Goal: Task Accomplishment & Management: Manage account settings

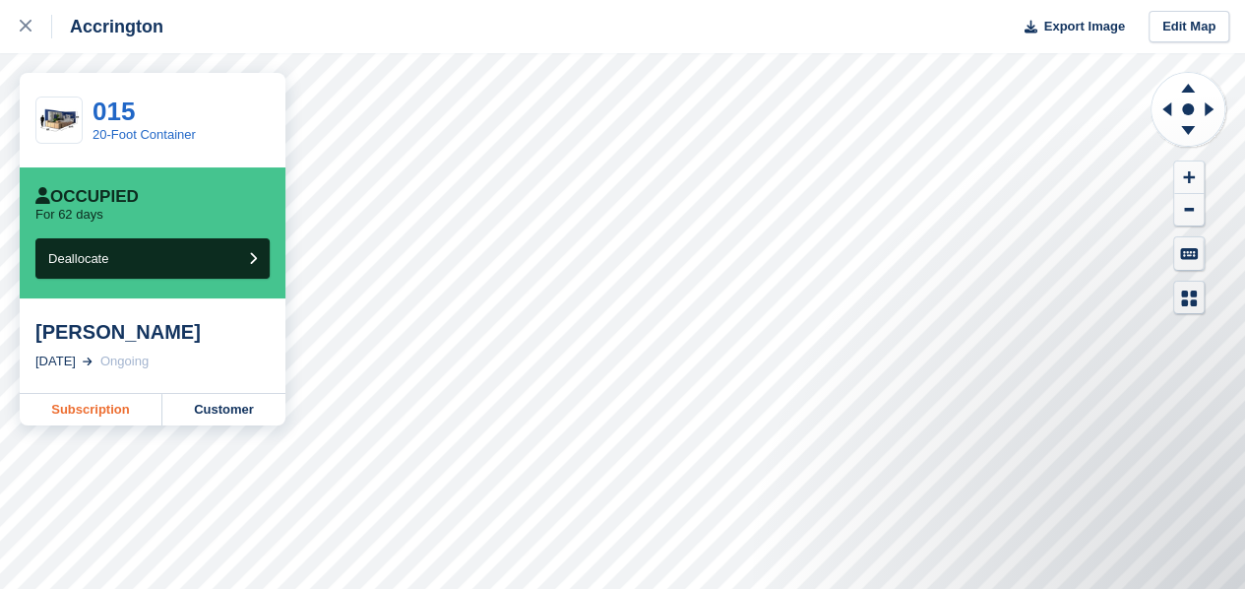
click at [73, 408] on link "Subscription" at bounding box center [91, 409] width 143 height 31
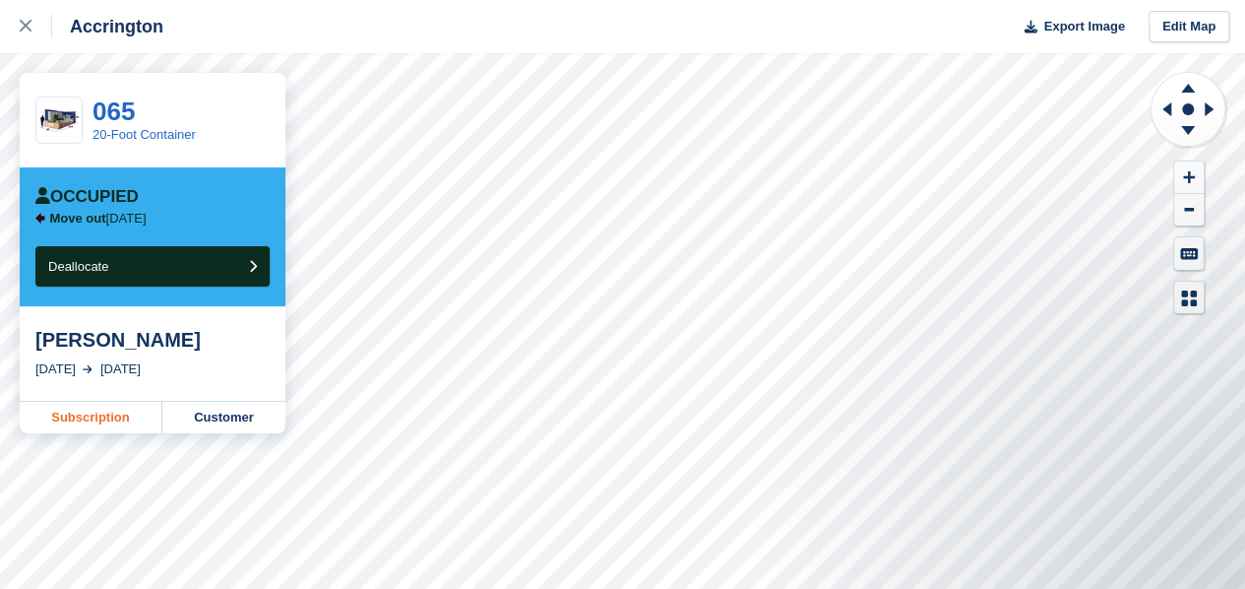
click at [83, 420] on link "Subscription" at bounding box center [91, 417] width 143 height 31
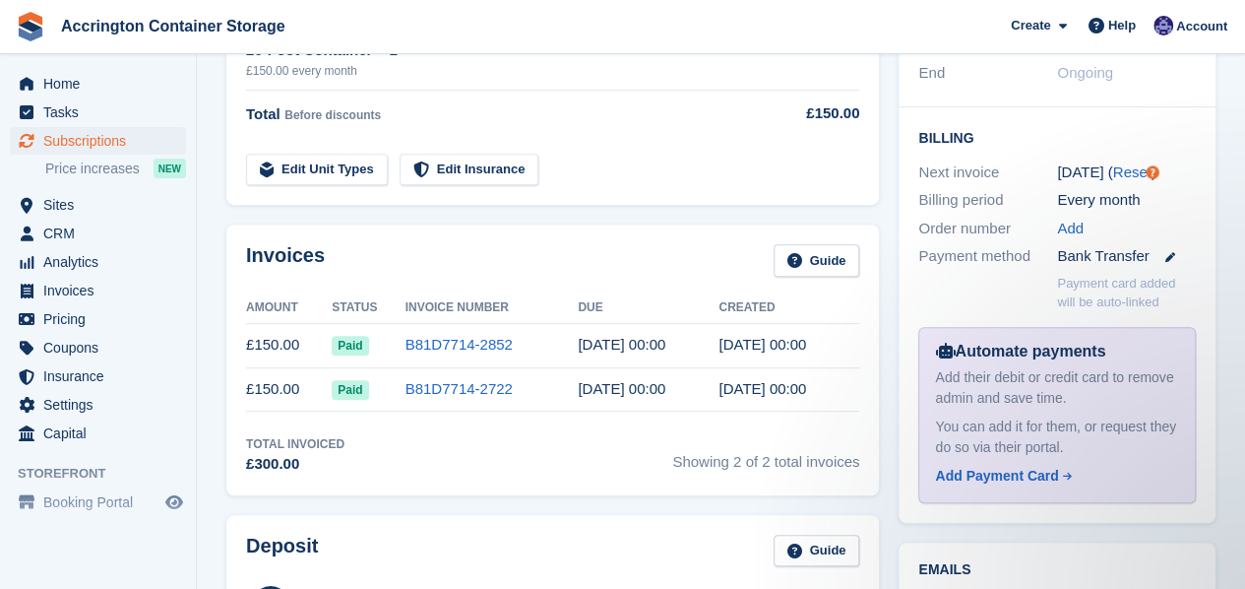
scroll to position [425, 0]
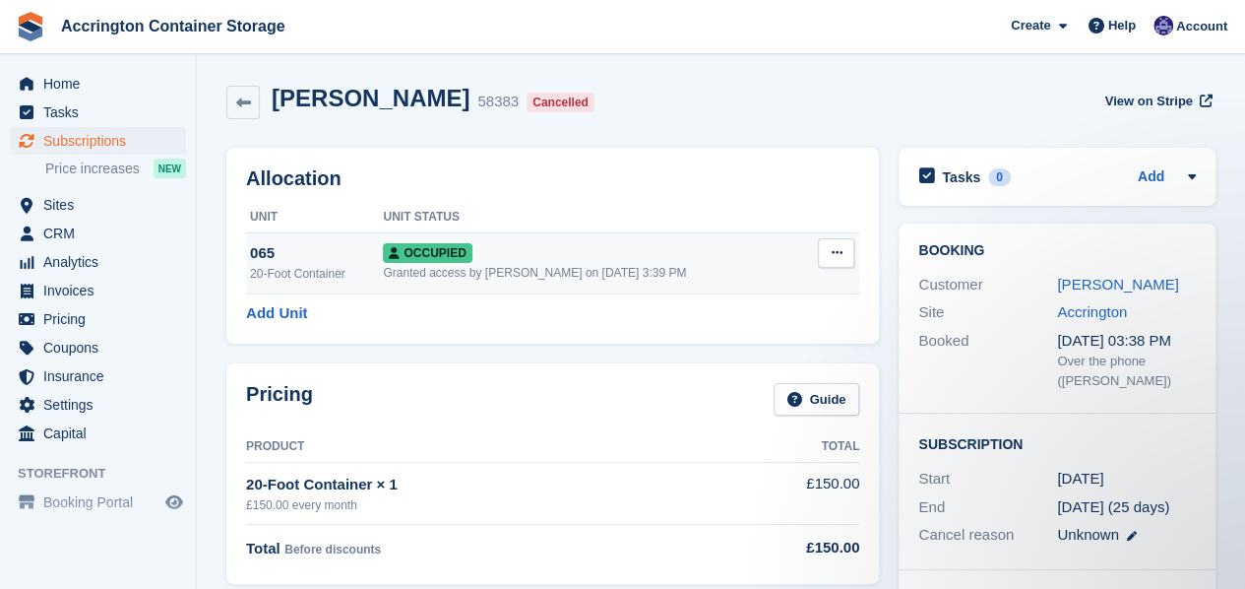
click at [833, 258] on icon at bounding box center [836, 252] width 11 height 13
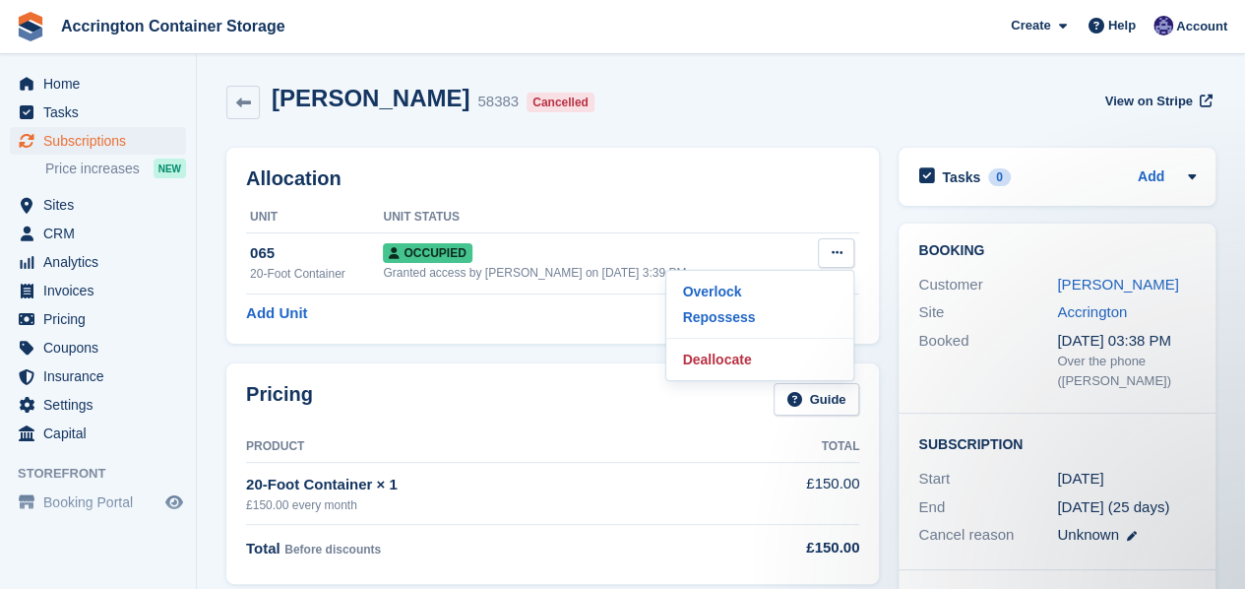
click at [645, 168] on h2 "Allocation" at bounding box center [552, 178] width 613 height 23
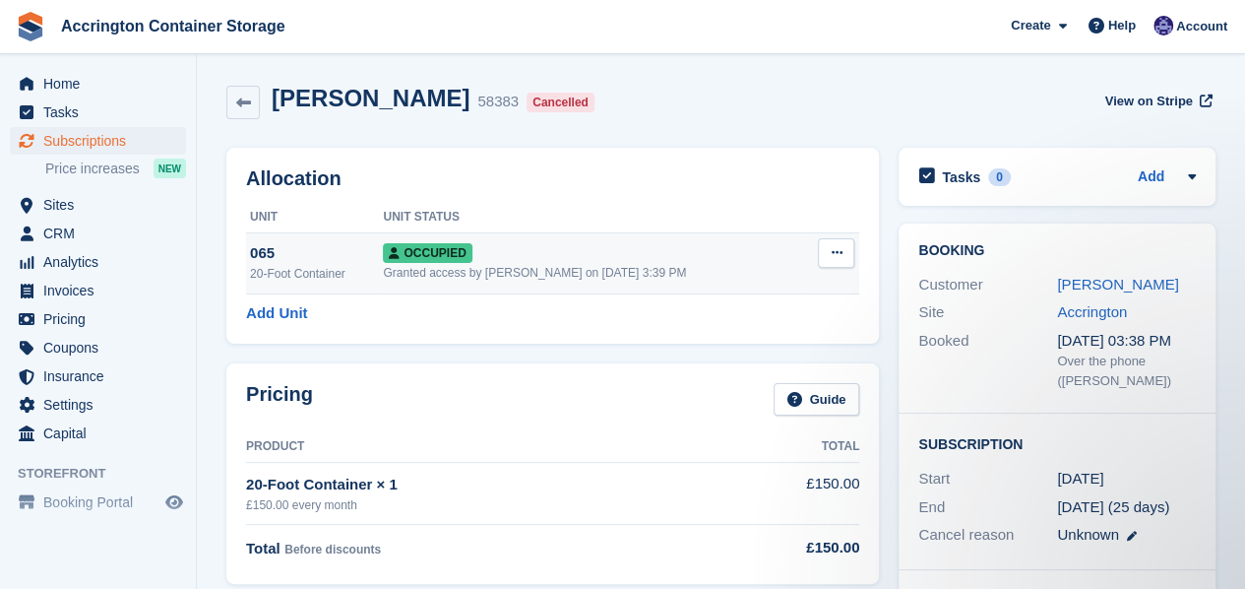
click at [839, 246] on button at bounding box center [836, 253] width 36 height 30
click at [712, 353] on p "Deallocate" at bounding box center [759, 359] width 171 height 26
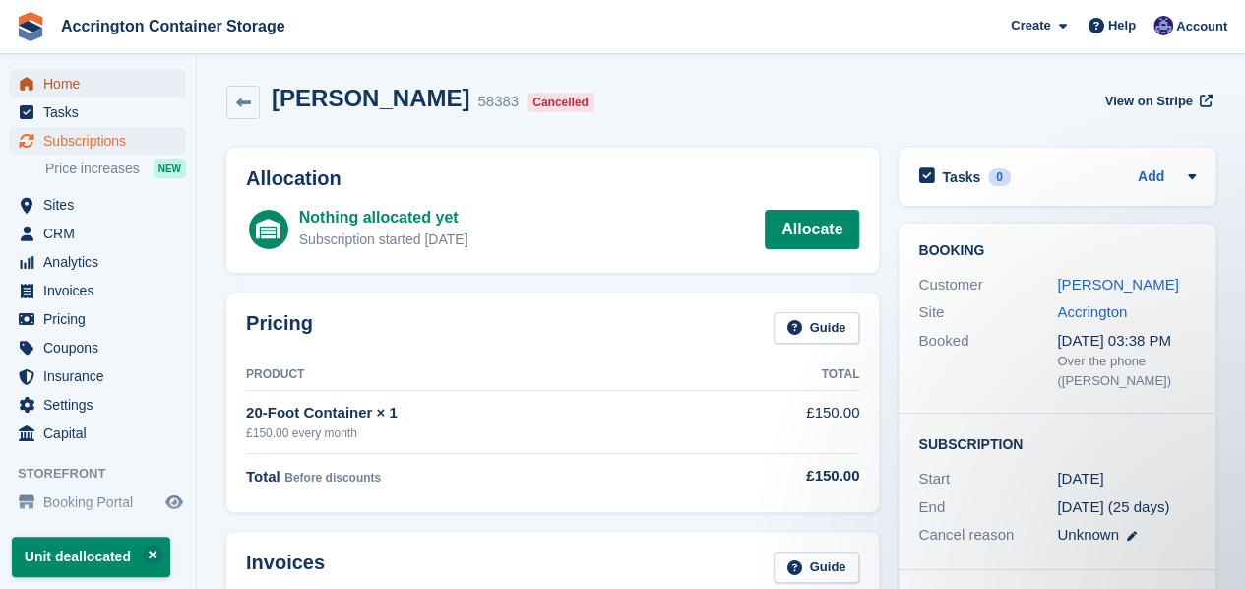
click at [41, 86] on link "Home" at bounding box center [98, 84] width 176 height 28
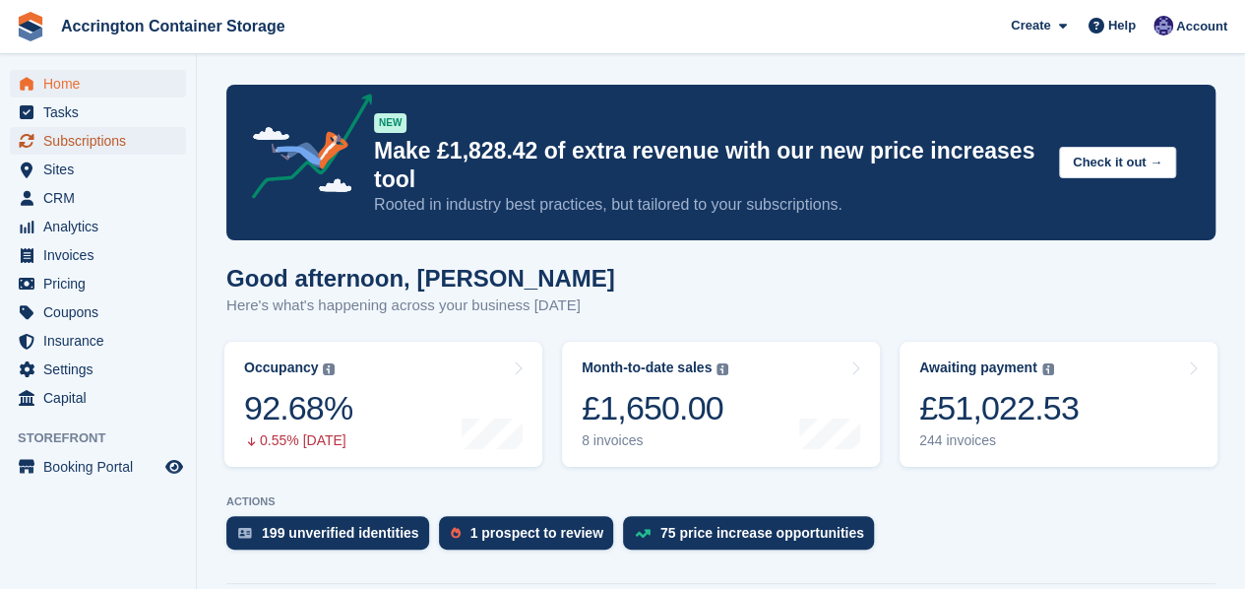
click at [77, 139] on span "Subscriptions" at bounding box center [102, 141] width 118 height 28
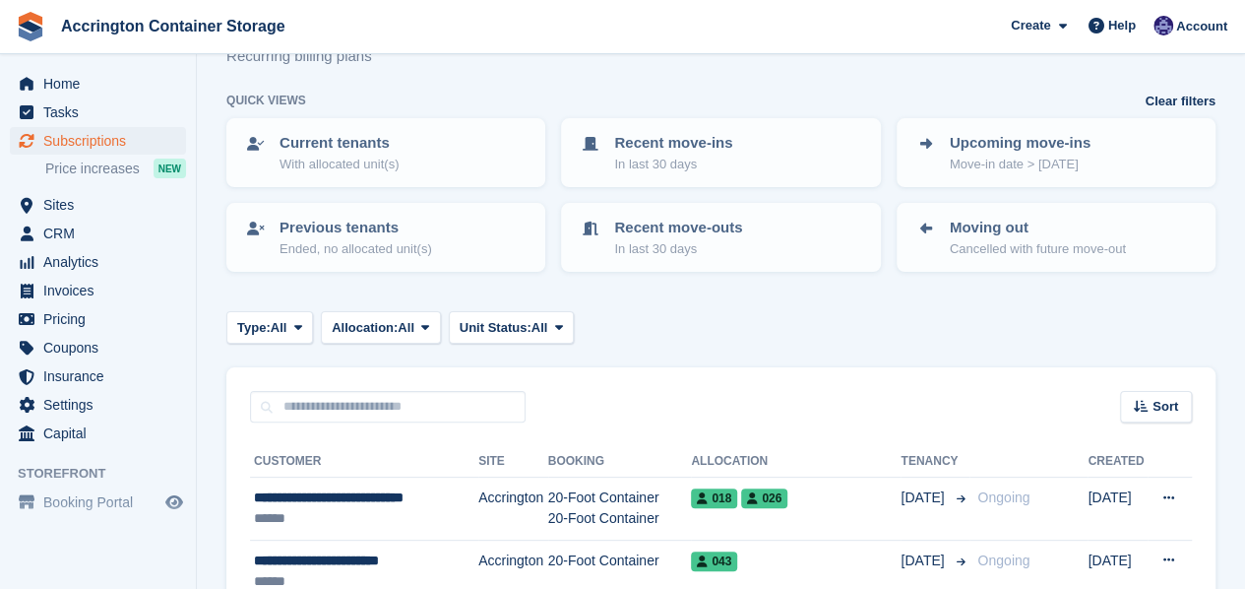
scroll to position [71, 0]
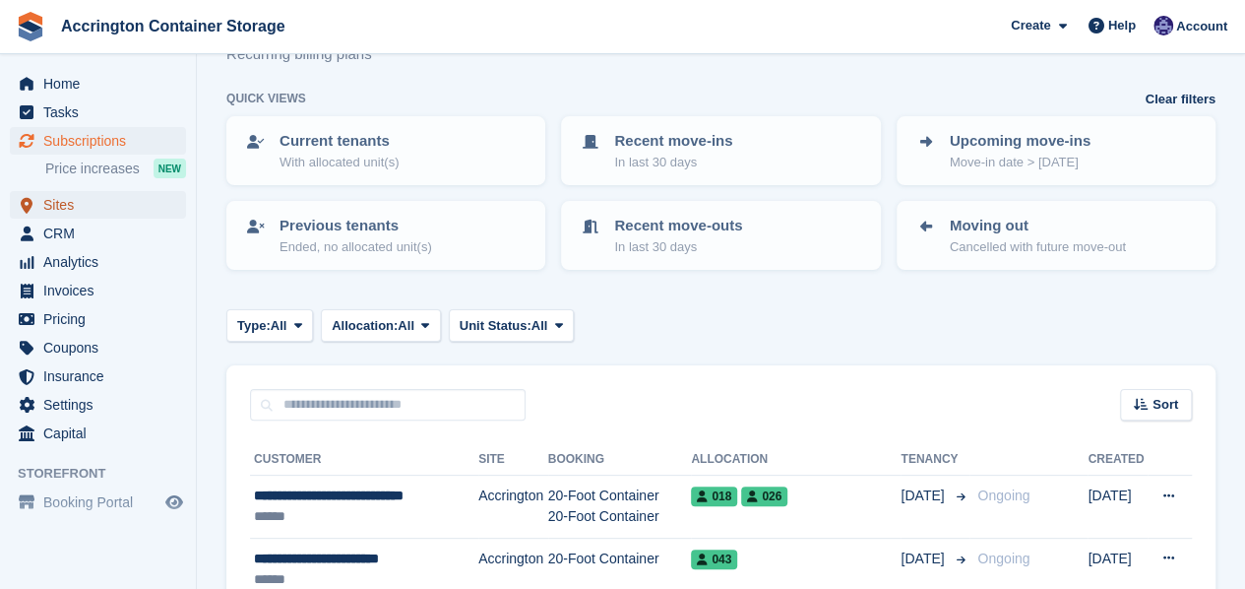
click at [87, 206] on span "Sites" at bounding box center [102, 205] width 118 height 28
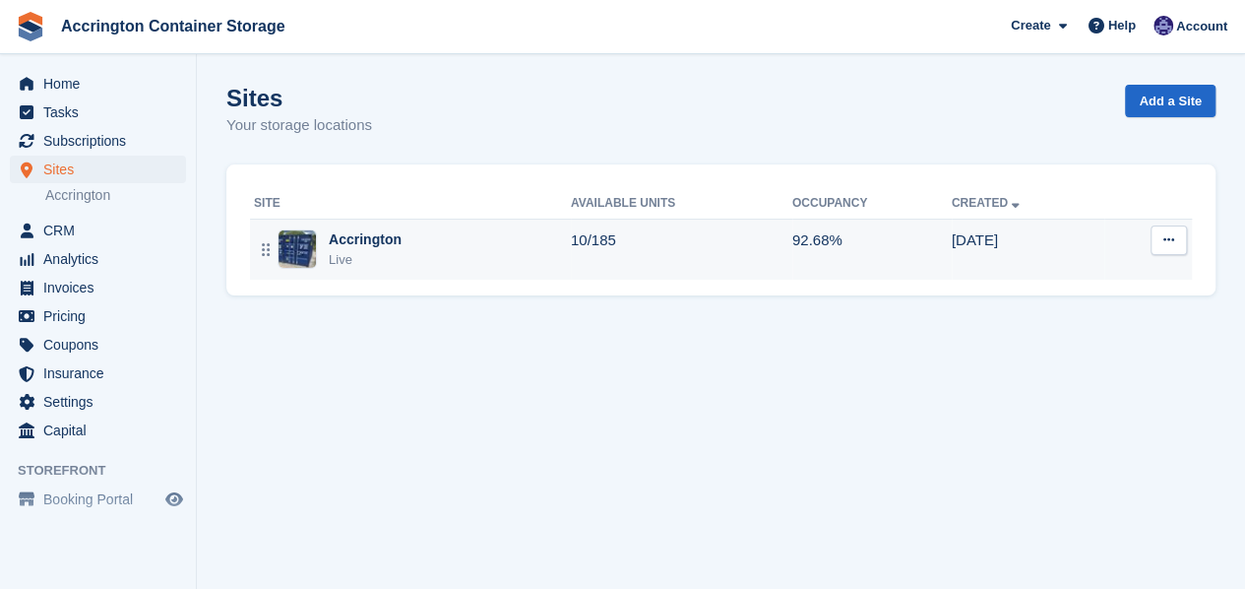
click at [336, 239] on div "Accrington" at bounding box center [365, 239] width 73 height 21
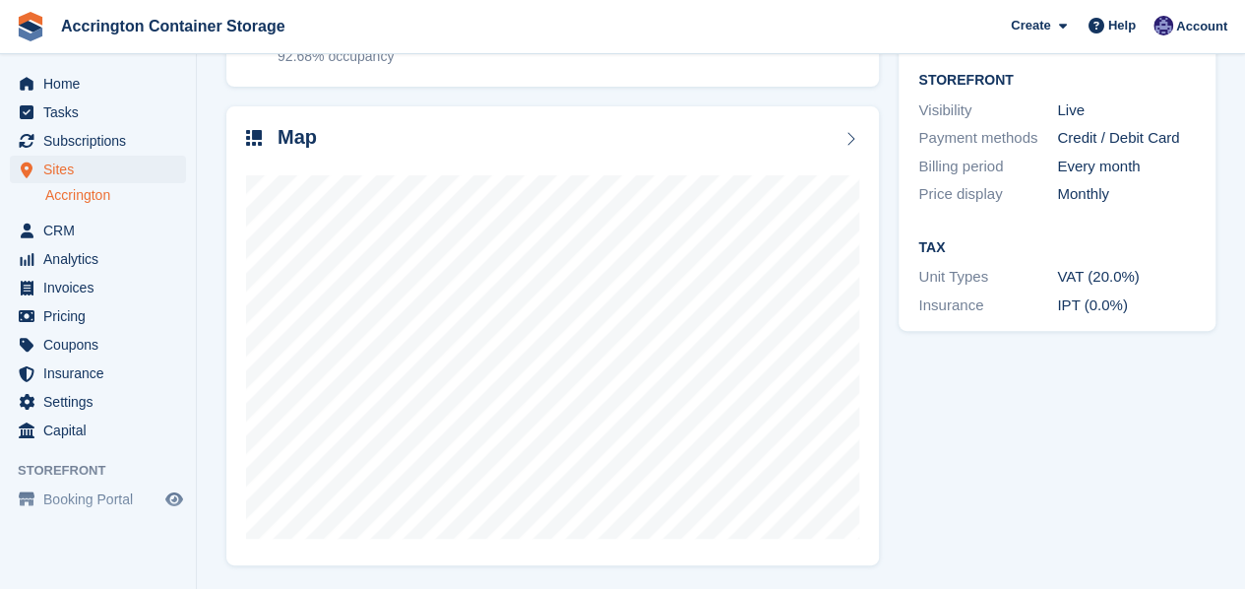
scroll to position [250, 0]
